Goal: Transaction & Acquisition: Obtain resource

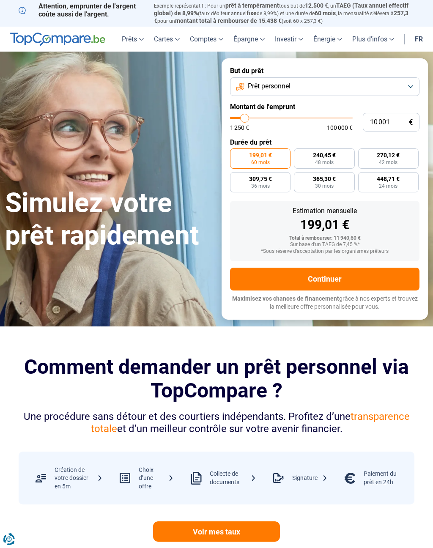
click at [413, 83] on button "Prêt personnel" at bounding box center [324, 86] width 189 height 19
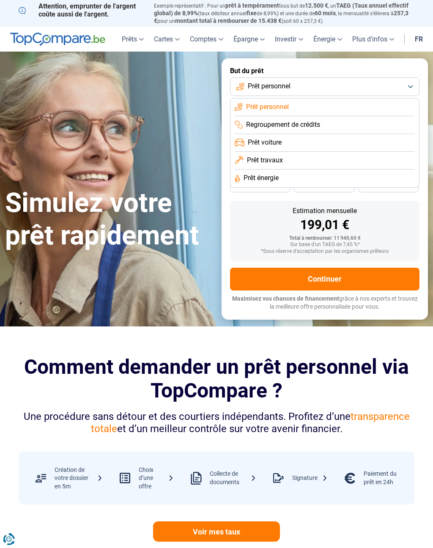
click at [411, 87] on button "Prêt personnel" at bounding box center [324, 86] width 189 height 19
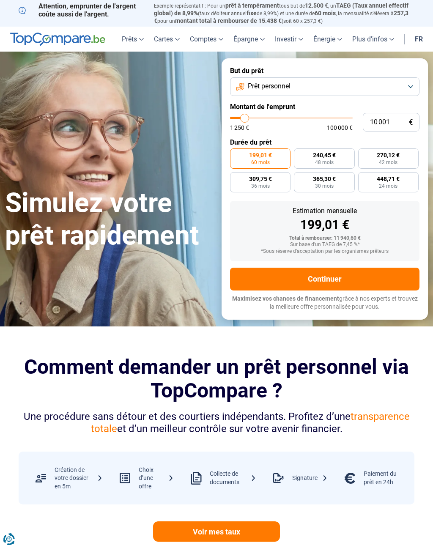
type input "15 500"
type input "15500"
type input "16 000"
type input "16000"
type input "16 750"
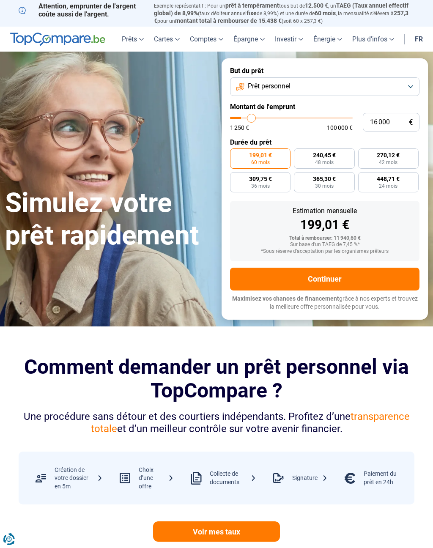
type input "16750"
type input "18 000"
type input "18000"
type input "19 000"
type input "19000"
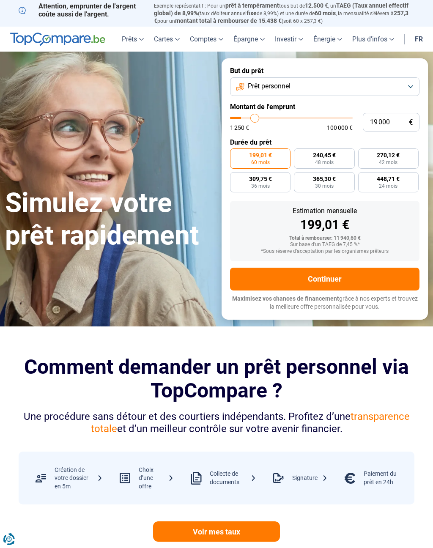
type input "20 250"
type input "20250"
type input "21 250"
type input "21250"
type input "22 250"
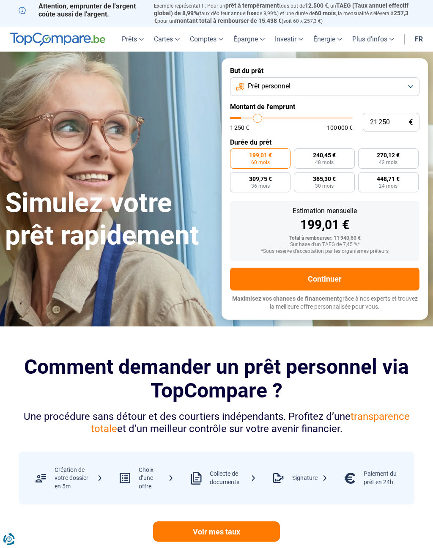
type input "22250"
type input "23 500"
type input "23500"
type input "24 500"
type input "24500"
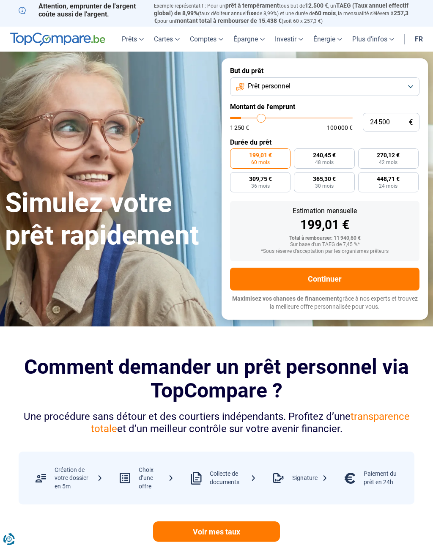
type input "25 750"
type input "25750"
type input "26 750"
type input "26750"
type input "27 500"
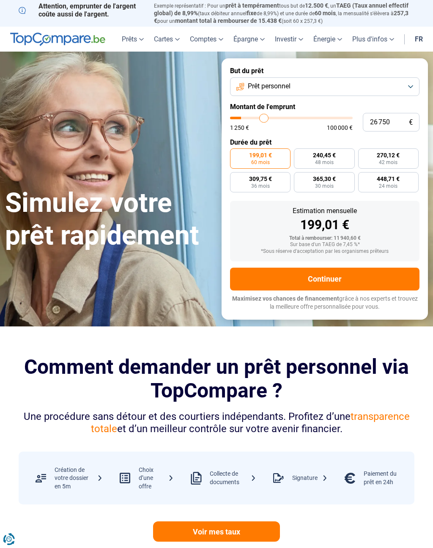
type input "27500"
type input "28 500"
type input "28500"
type input "29 250"
type input "29250"
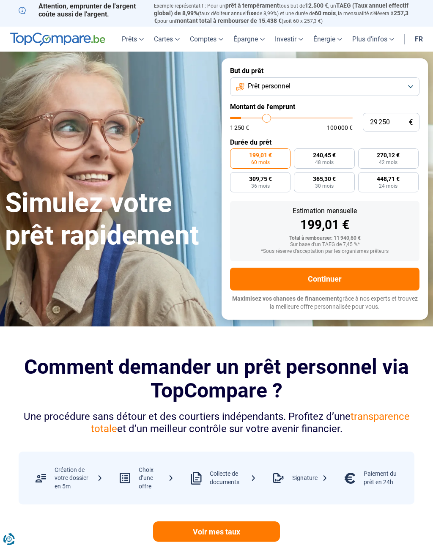
radio input "false"
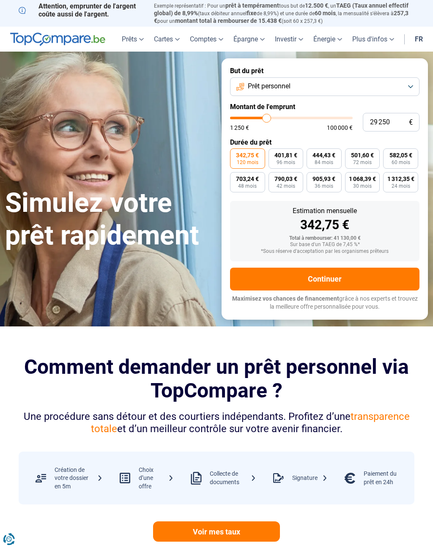
type input "30 750"
type input "30750"
type input "32 000"
type input "32000"
type input "33 250"
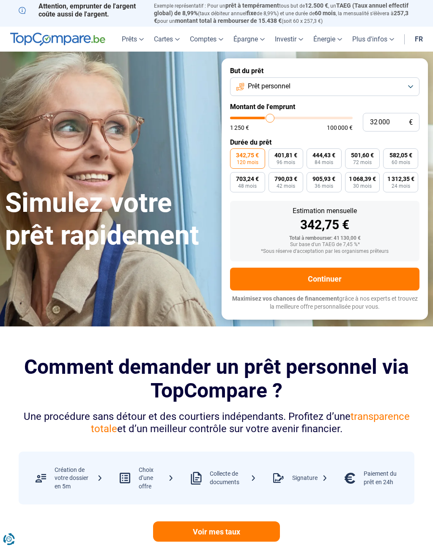
type input "33250"
type input "34 750"
type input "34750"
type input "36 250"
type input "36250"
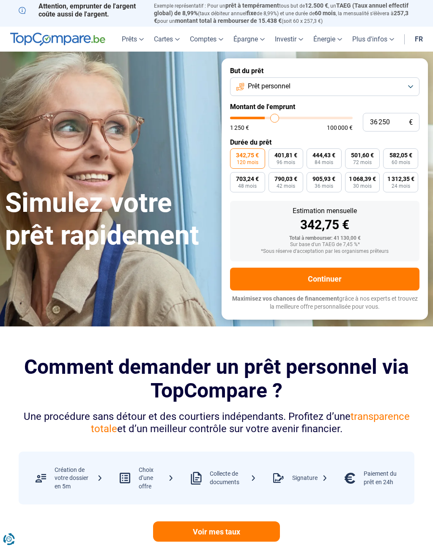
type input "38 250"
type input "38250"
type input "40 000"
type input "40000"
type input "42 250"
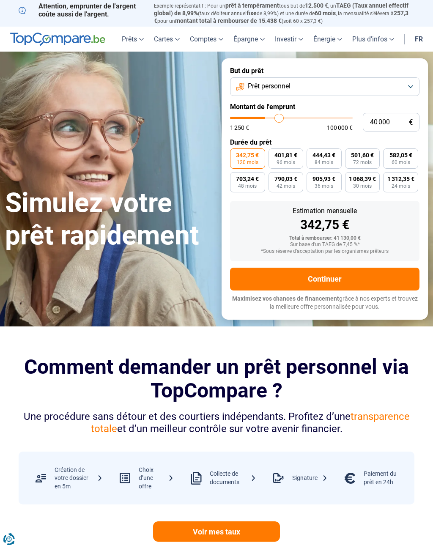
type input "42250"
type input "44 000"
type input "44000"
type input "46 000"
type input "46000"
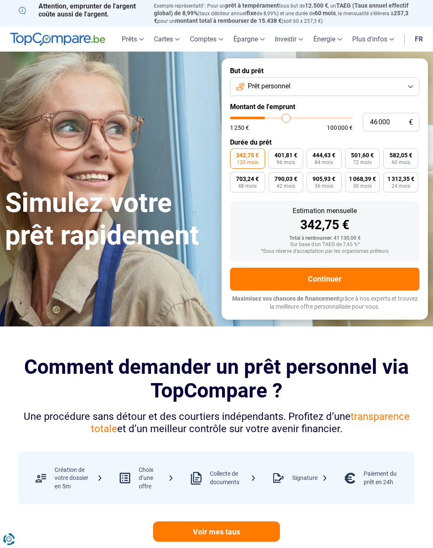
type input "48 000"
type input "48000"
type input "50 000"
type input "50000"
type input "51 750"
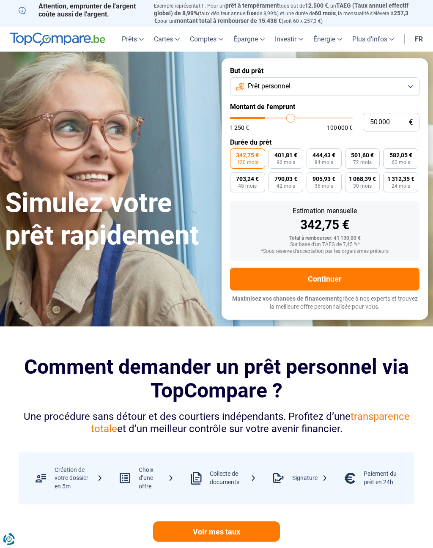
type input "51750"
type input "53 750"
type input "53750"
type input "55 500"
type input "55500"
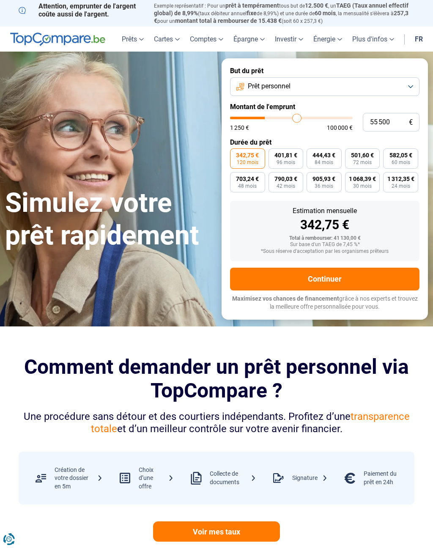
type input "57 250"
type input "57250"
type input "58 750"
type input "58750"
type input "60 750"
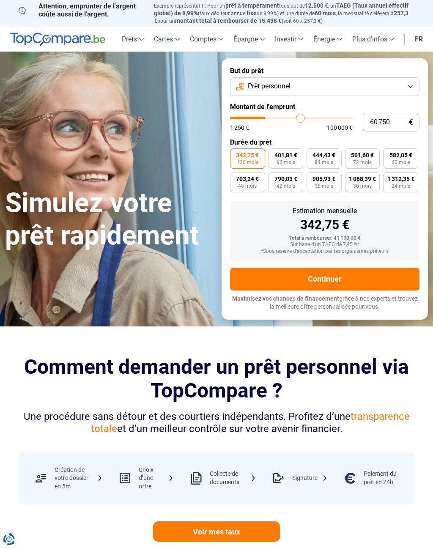
type input "60750"
type input "62 250"
type input "62250"
type input "63 250"
type input "63250"
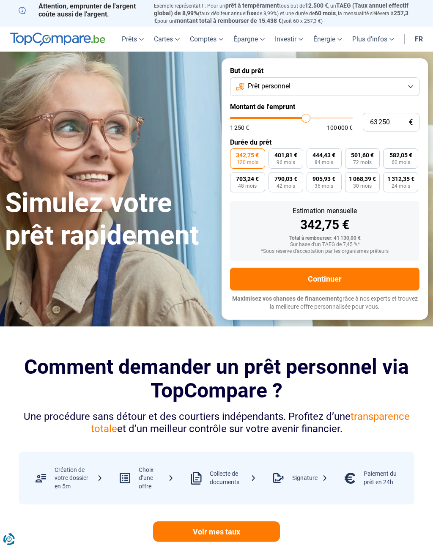
type input "64 500"
type input "64500"
type input "65 500"
type input "65500"
type input "66 250"
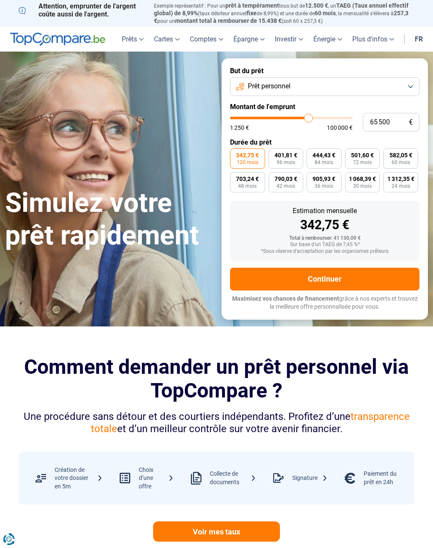
type input "66250"
type input "67 000"
type input "67000"
type input "67 250"
type input "67250"
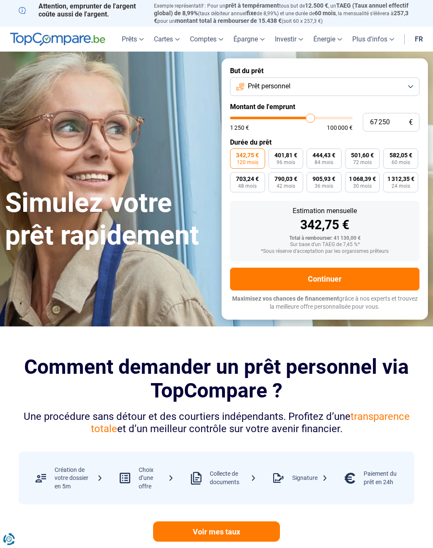
type input "67 750"
type input "67750"
type input "68 000"
type input "68000"
type input "68 500"
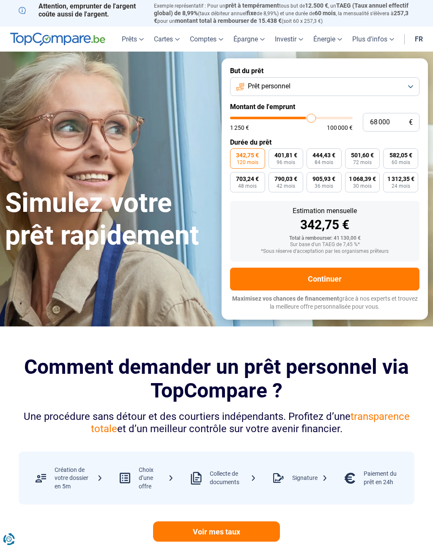
type input "68500"
type input "68 750"
type input "68750"
type input "69 250"
type input "69250"
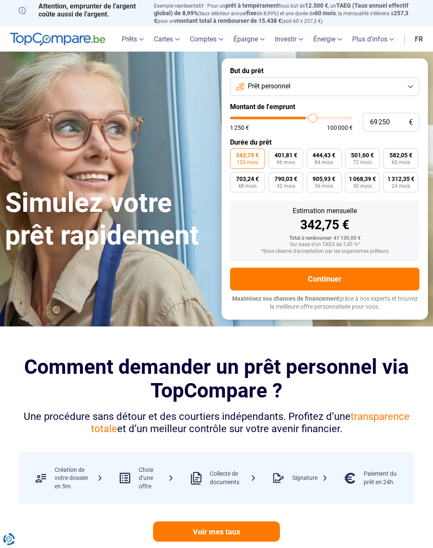
type input "69 500"
type input "69500"
type input "70 000"
type input "70000"
type input "68 750"
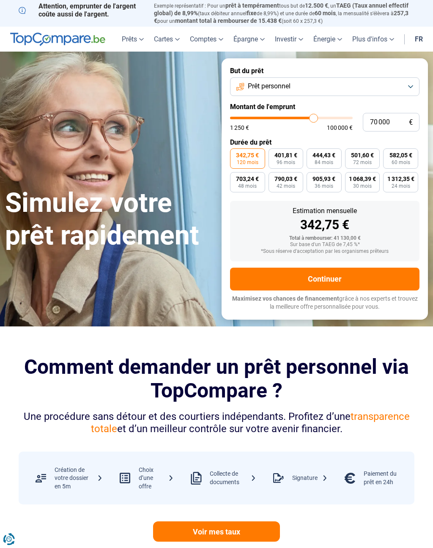
type input "68750"
type input "68 000"
type input "68000"
type input "66 500"
type input "66500"
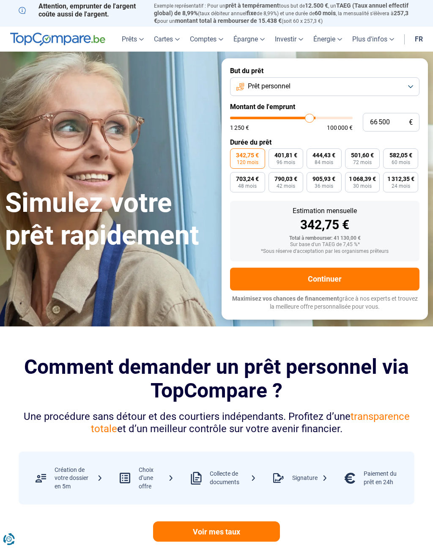
type input "65 750"
type input "65750"
type input "65 250"
type input "65250"
type input "64 500"
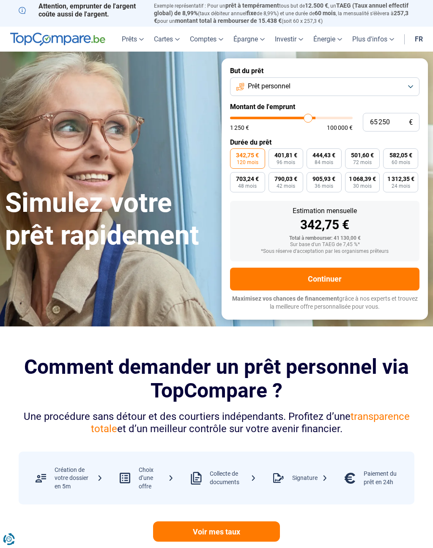
type input "64500"
type input "64 000"
type input "64000"
type input "63 750"
type input "63750"
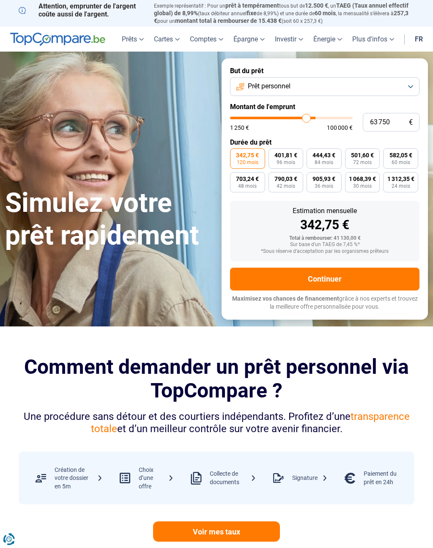
type input "63 250"
type input "63250"
type input "63 000"
type input "63000"
type input "62 500"
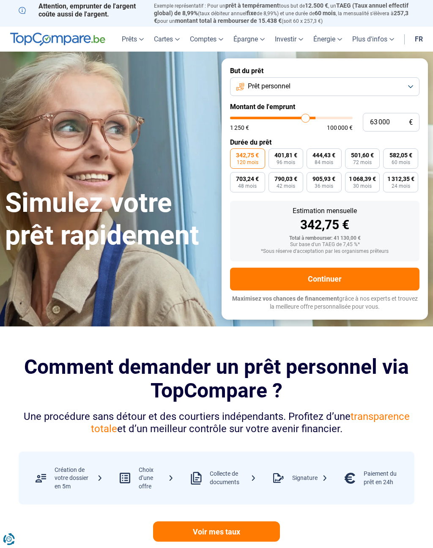
type input "62500"
type input "62 250"
type input "62250"
type input "61 750"
type input "61750"
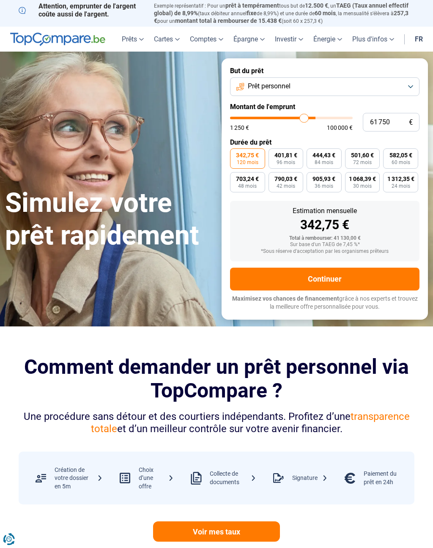
type input "61 500"
type input "61500"
type input "61 000"
type input "61000"
type input "60 750"
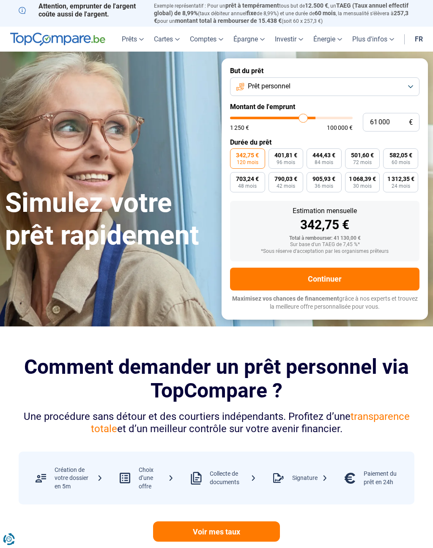
type input "60750"
type input "60 250"
type input "60250"
type input "60 000"
type input "60000"
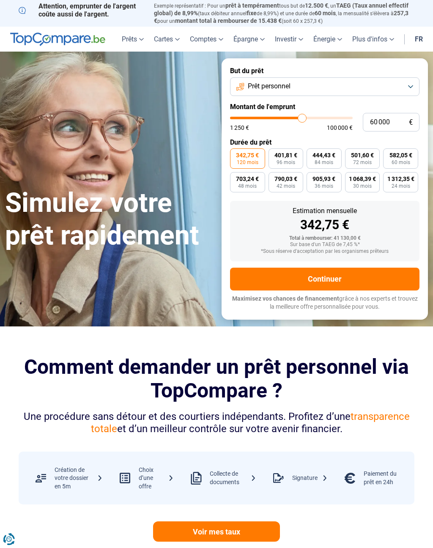
type input "59 500"
type input "59500"
type input "59 250"
type input "59250"
type input "58 750"
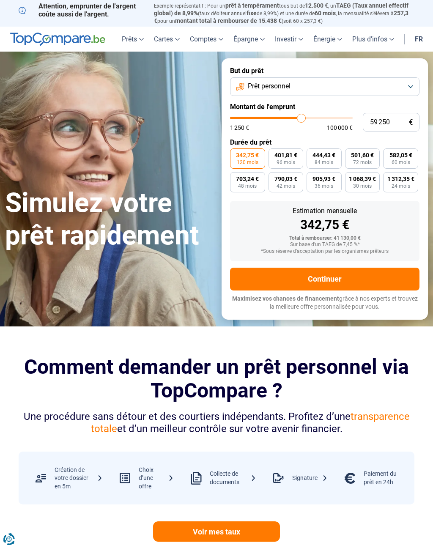
type input "58750"
type input "58 500"
type input "58500"
type input "58 000"
type input "58000"
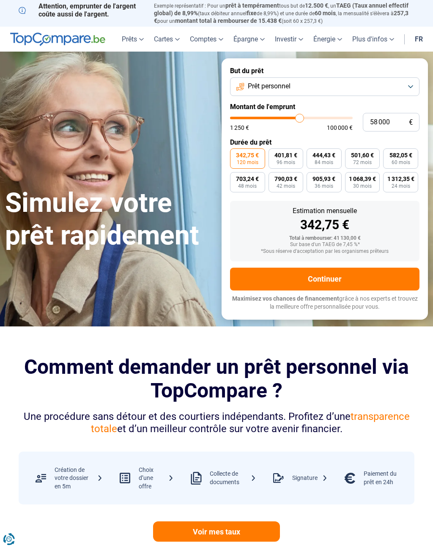
type input "57 750"
type input "57750"
type input "57 250"
type input "57250"
type input "57 000"
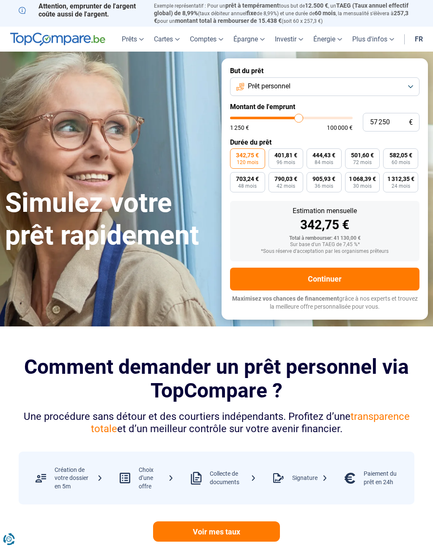
type input "57000"
type input "56 500"
type input "56500"
type input "56 250"
type input "56250"
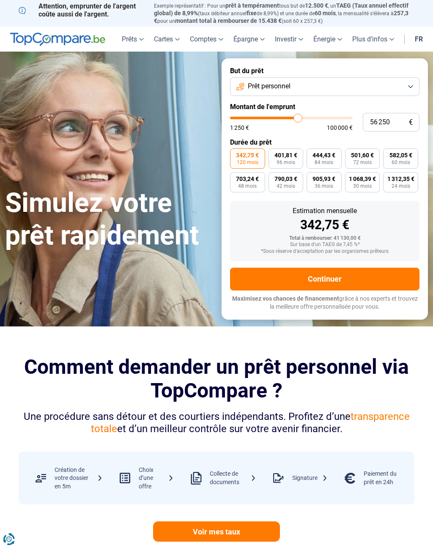
type input "56 000"
type input "56000"
type input "55 500"
type input "55500"
type input "55 250"
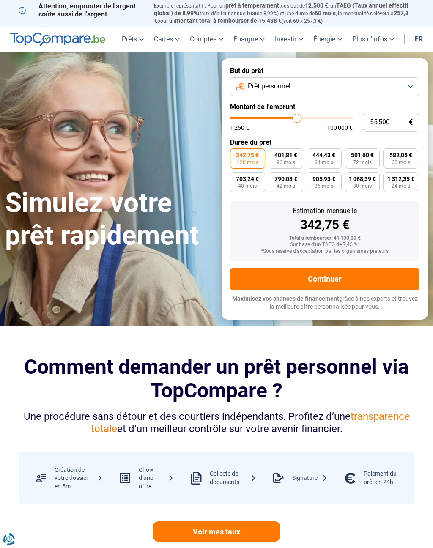
type input "55250"
type input "54 750"
type input "54750"
type input "54 500"
type input "54500"
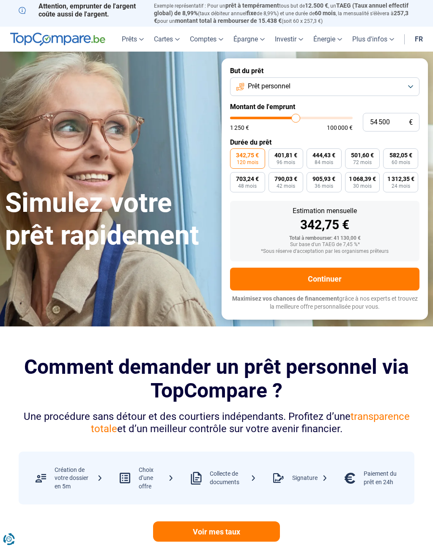
type input "54 000"
type input "54000"
type input "53 750"
type input "53750"
type input "53 250"
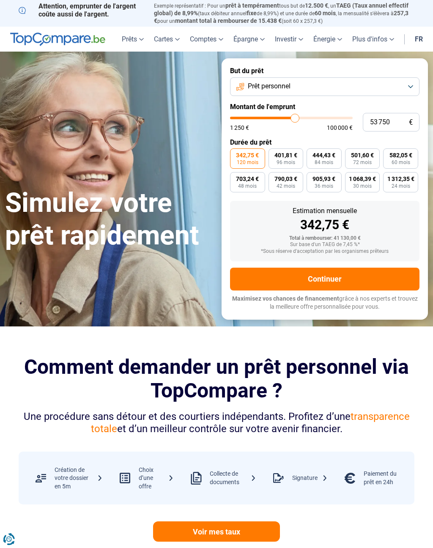
type input "53250"
type input "53 000"
type input "53000"
type input "52 500"
type input "52500"
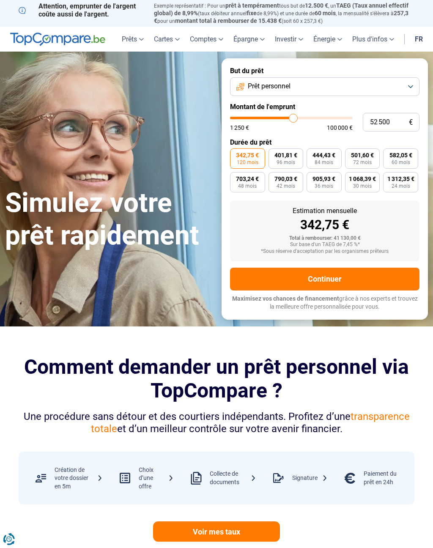
type input "52 250"
type input "52250"
type input "51 750"
type input "51750"
type input "51 500"
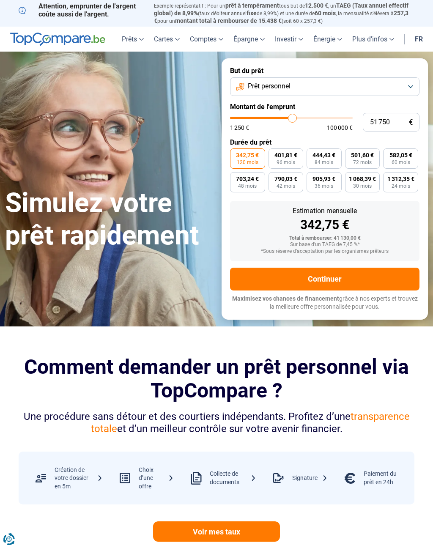
type input "51500"
type input "51 000"
type input "51000"
type input "50 750"
type input "50750"
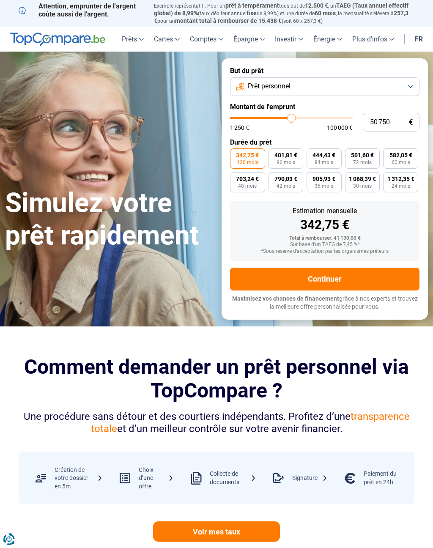
type input "50 250"
type input "50250"
type input "50 000"
type input "50000"
type input "49 500"
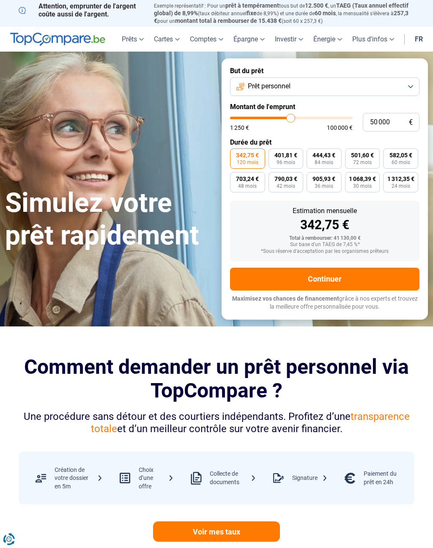
type input "49500"
type input "49 250"
type input "49250"
type input "48 750"
type input "48750"
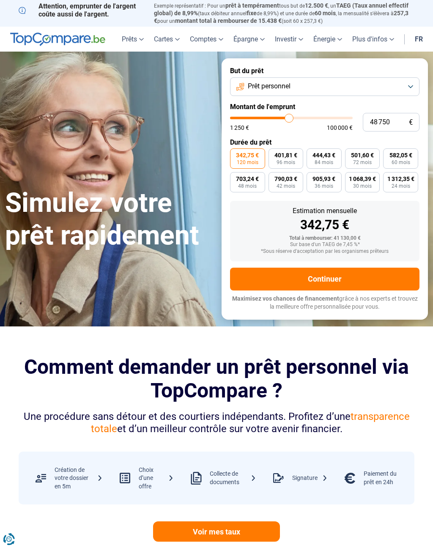
type input "48 500"
type input "48500"
type input "48 000"
type input "48000"
type input "47 750"
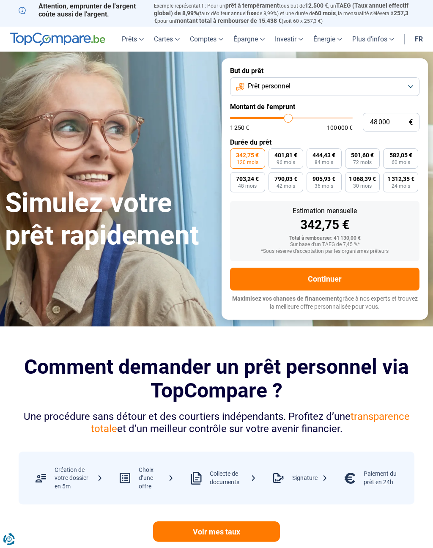
type input "47750"
type input "47 250"
type input "47250"
type input "47 000"
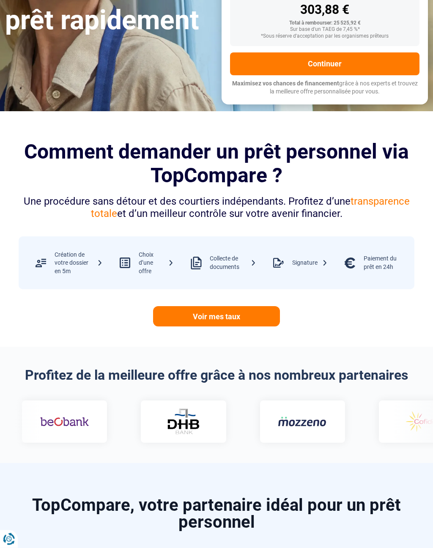
scroll to position [216, 0]
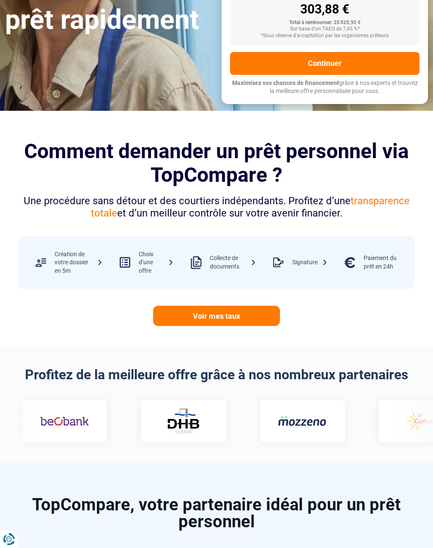
click at [233, 314] on link "Voir mes taux" at bounding box center [216, 316] width 127 height 20
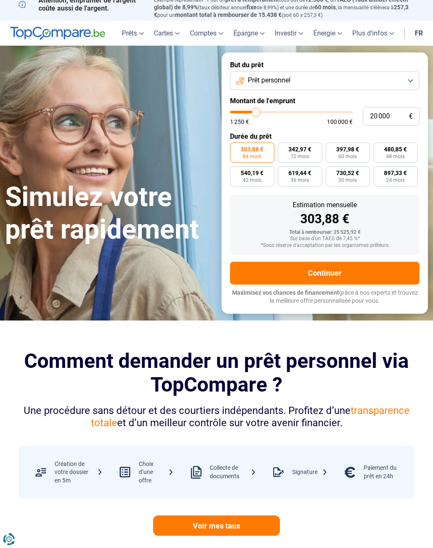
scroll to position [0, 0]
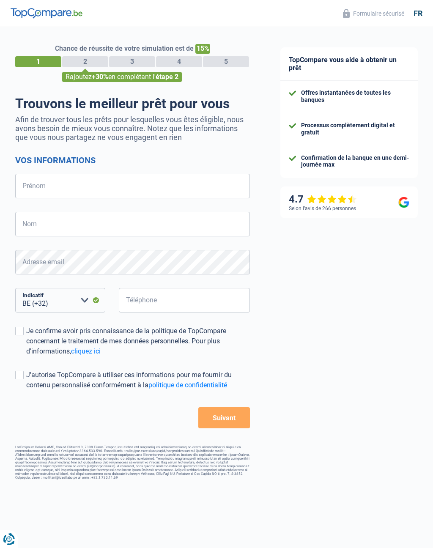
select select "32"
